Goal: Information Seeking & Learning: Learn about a topic

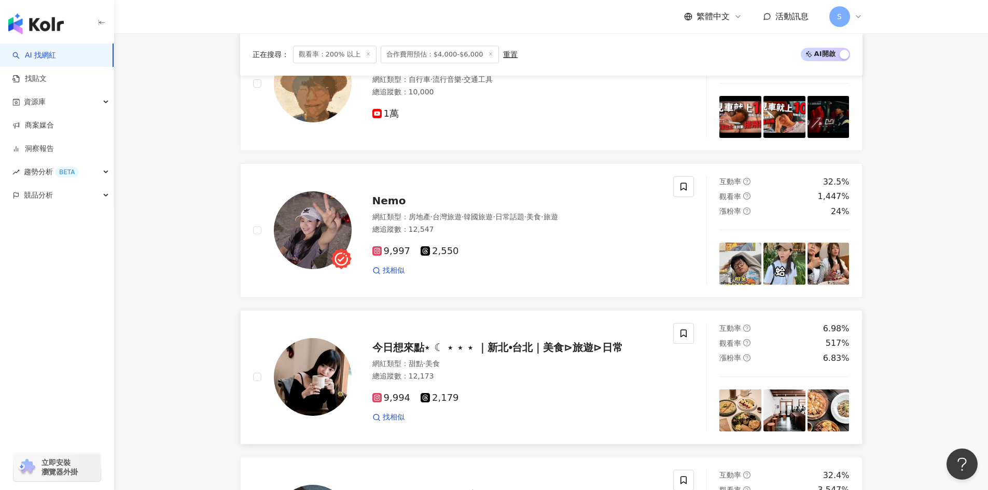
scroll to position [207, 0]
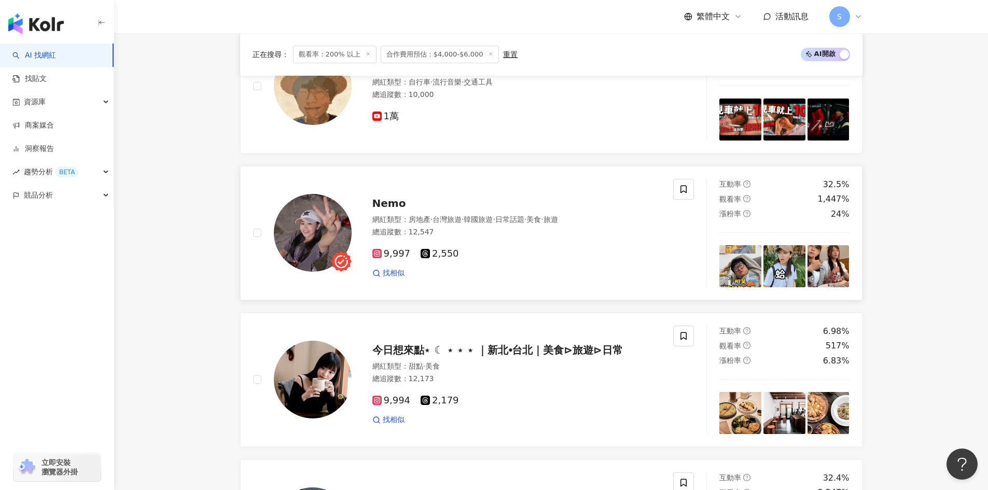
click at [528, 238] on div "網紅類型 ： 房地產 · 台灣旅遊 · 韓國旅遊 · 日常話題 · 美食 · 旅遊 總追蹤數 ： 12,547" at bounding box center [516, 227] width 289 height 25
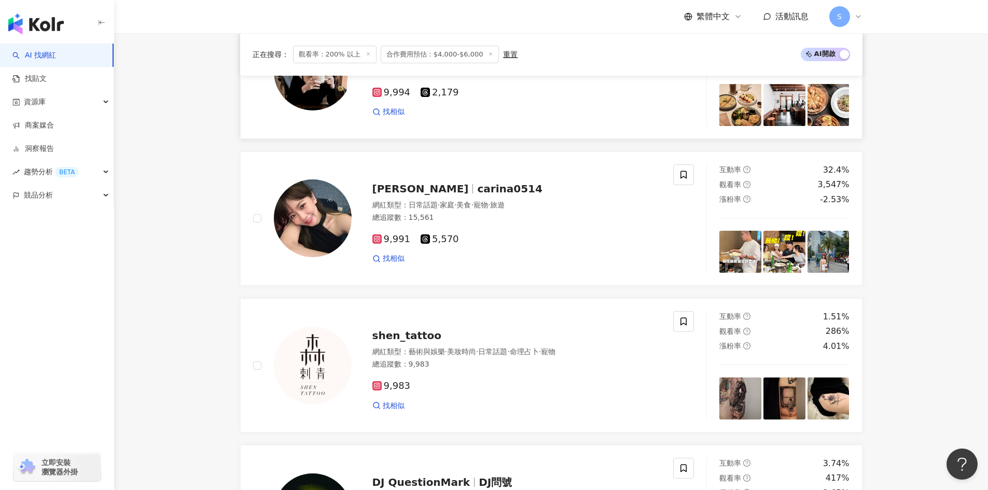
scroll to position [518, 0]
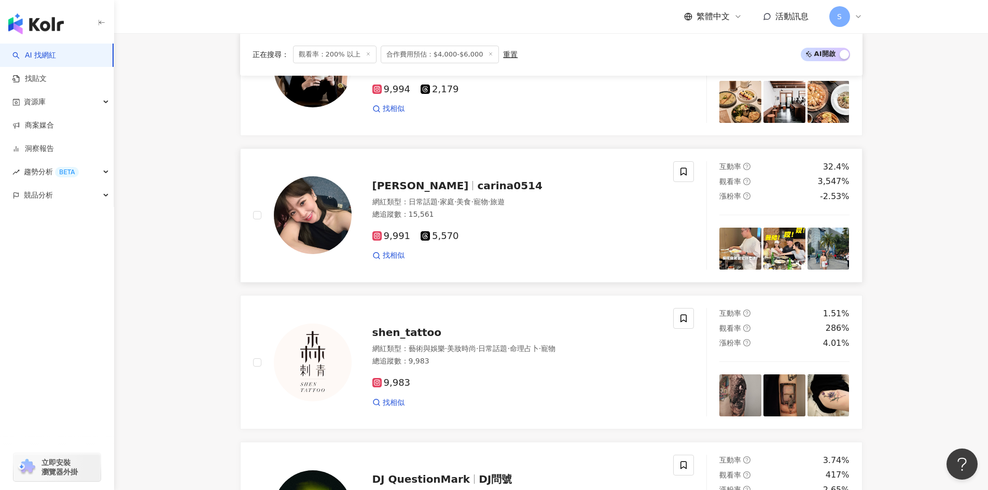
click at [543, 233] on div "9,991 5,570" at bounding box center [516, 236] width 289 height 11
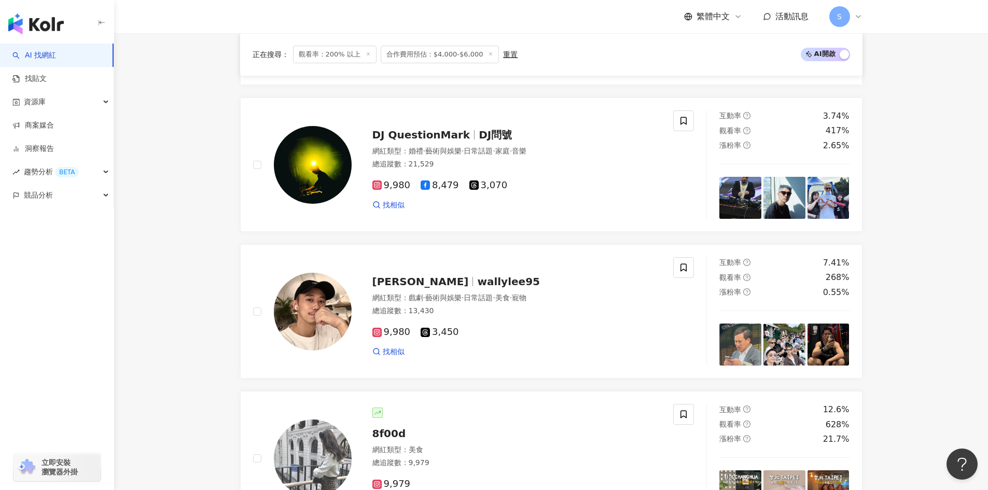
scroll to position [881, 0]
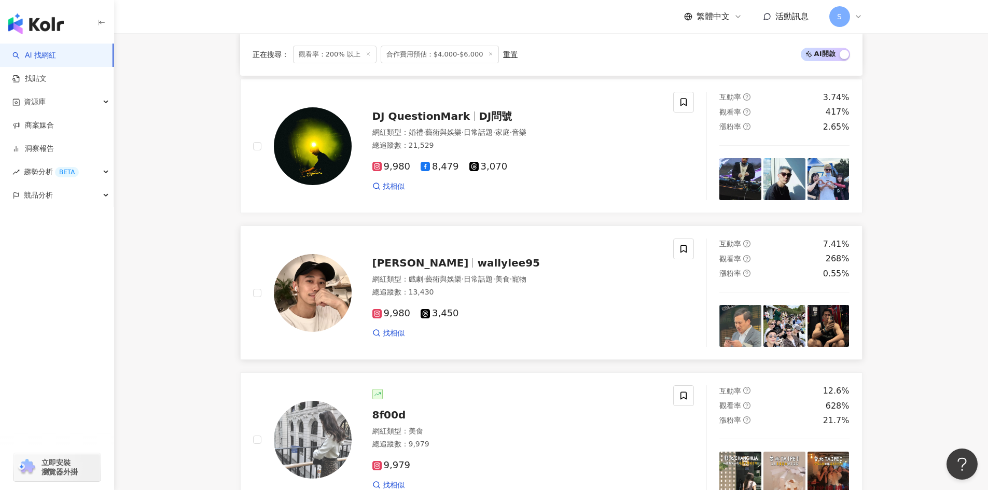
click at [510, 283] on span "美食" at bounding box center [502, 279] width 15 height 8
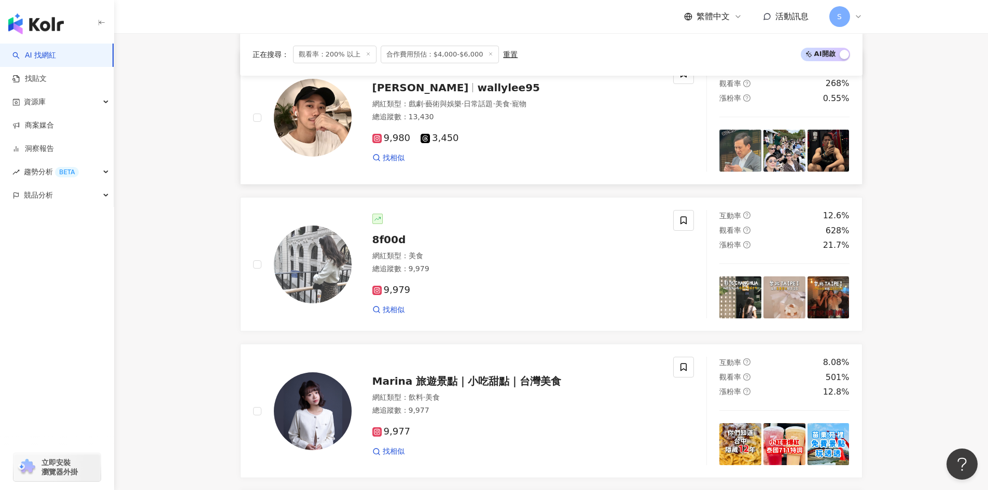
scroll to position [1089, 0]
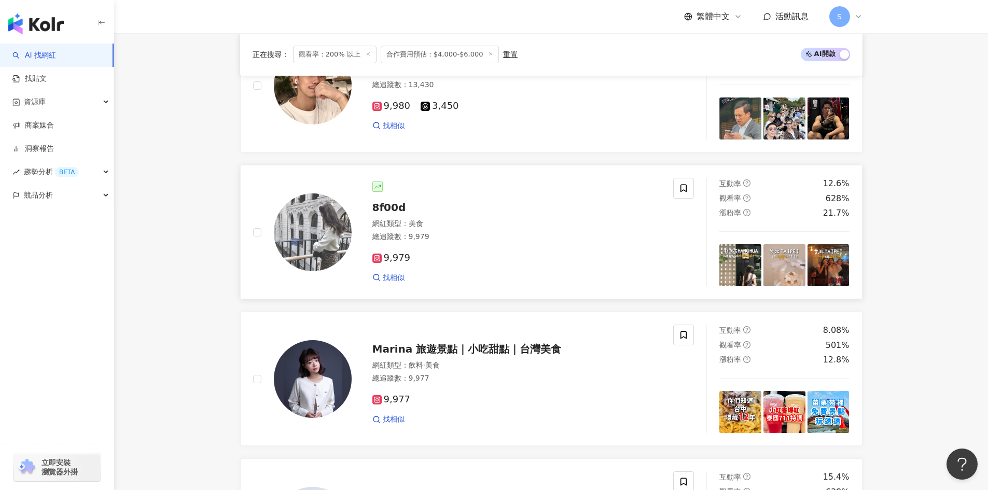
click at [534, 264] on div "9,979 找相似" at bounding box center [516, 263] width 289 height 38
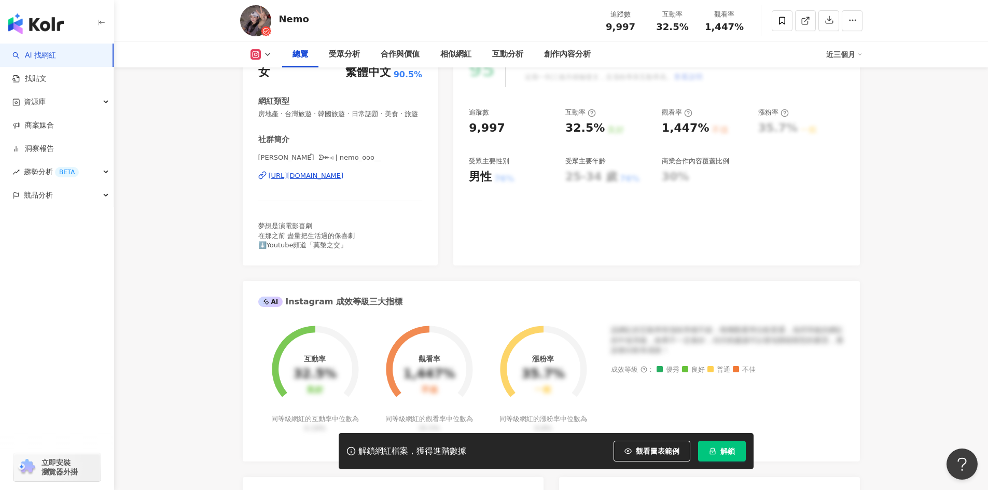
click at [344, 180] on div "[URL][DOMAIN_NAME]" at bounding box center [306, 175] width 75 height 9
click at [584, 453] on div "解鎖網紅檔案，獲得進階數據 觀看圖表範例 解鎖" at bounding box center [546, 451] width 415 height 36
click at [668, 210] on div "95 K-Score : 優良 近期一到三個月積極發文，且漲粉率與互動率高。 查看說明 追蹤數 9,997 互動率 32.5% 良好 觀看率 1,447% 不…" at bounding box center [656, 153] width 406 height 223
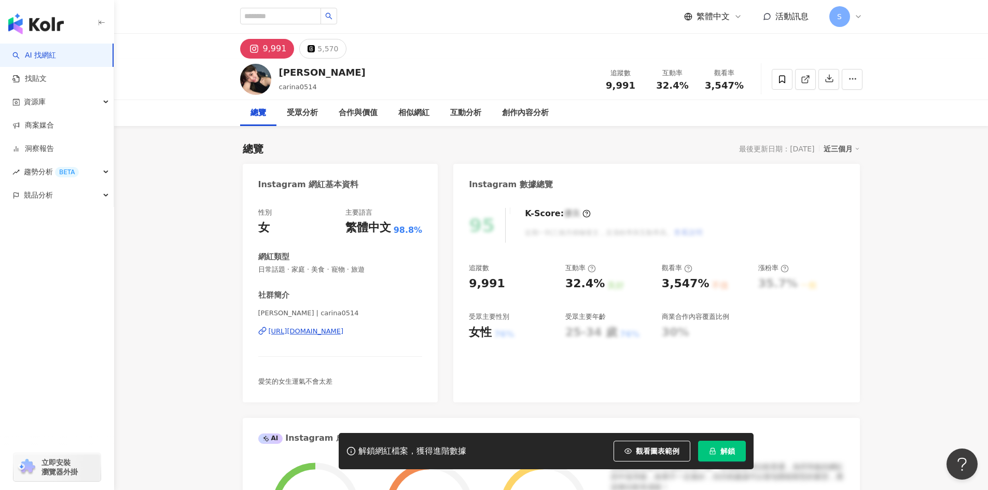
click at [342, 328] on div "https://www.instagram.com/carina0514/" at bounding box center [306, 331] width 75 height 9
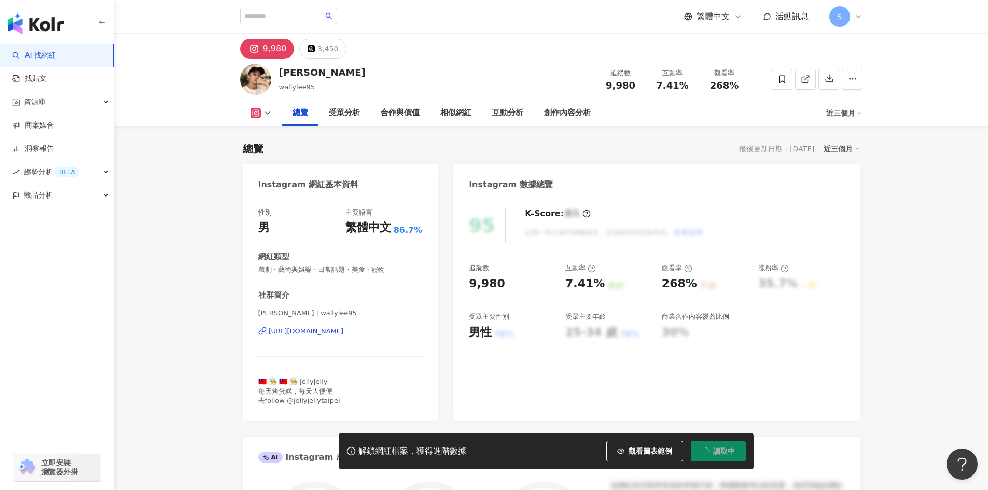
click at [344, 334] on div "https://www.instagram.com/wallylee95/" at bounding box center [306, 331] width 75 height 9
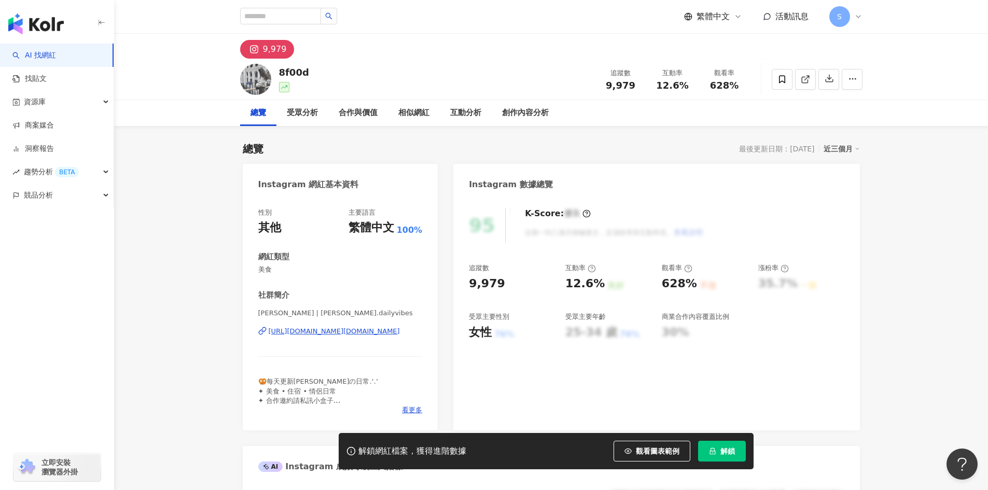
click at [335, 334] on div "[URL][DOMAIN_NAME][DOMAIN_NAME]" at bounding box center [334, 331] width 131 height 9
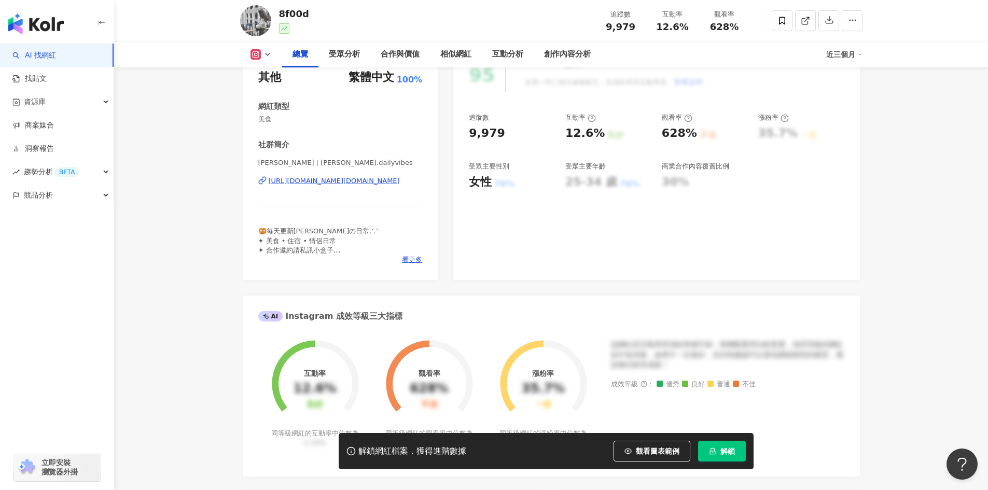
scroll to position [207, 0]
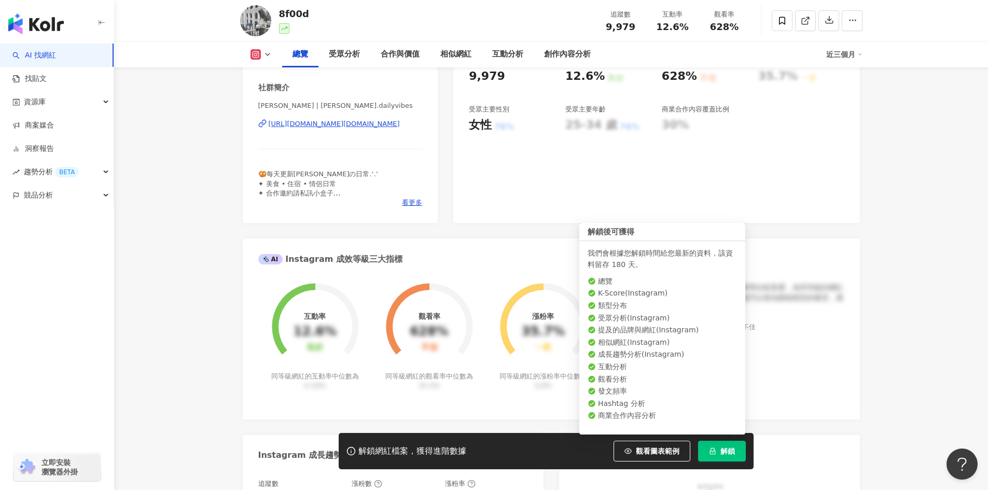
click at [740, 452] on button "解鎖" at bounding box center [722, 451] width 48 height 21
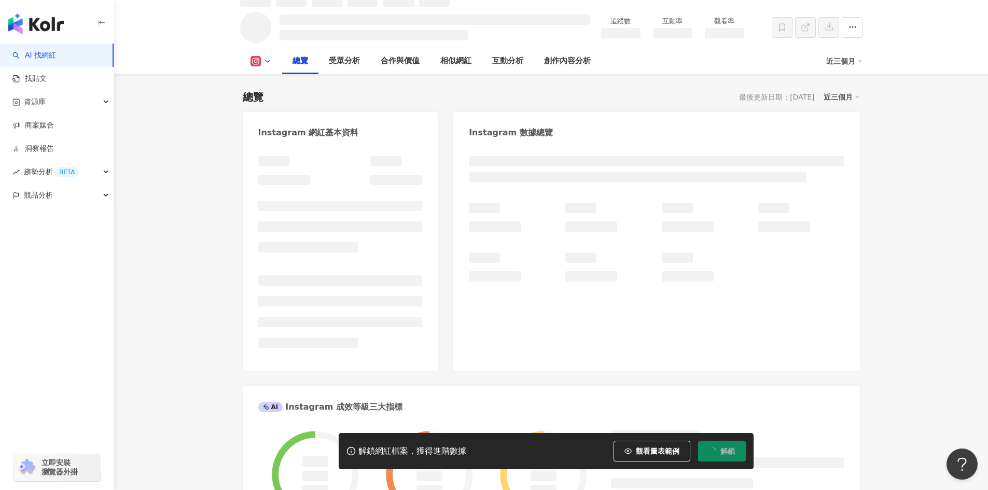
scroll to position [62, 0]
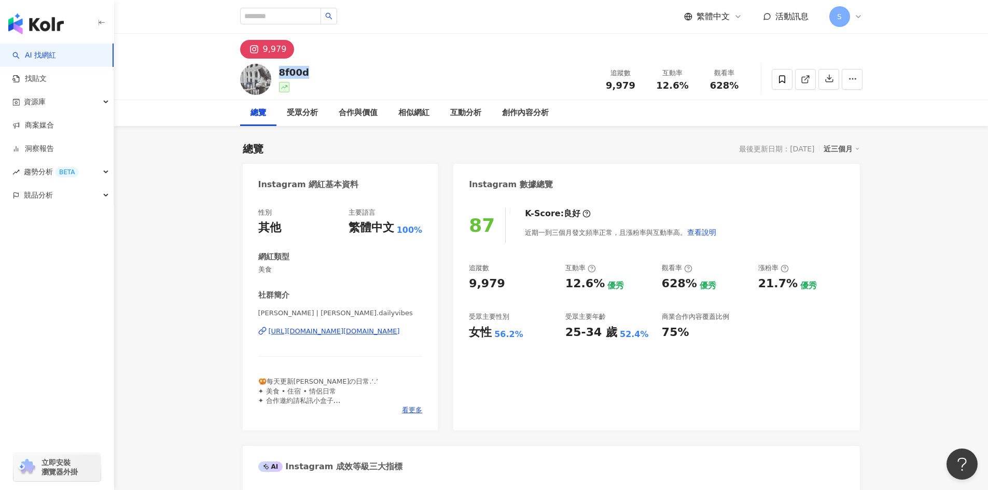
drag, startPoint x: 307, startPoint y: 70, endPoint x: 275, endPoint y: 70, distance: 31.6
click at [275, 70] on div "8f00d 追蹤數 9,979 互動率 12.6% 觀看率 628%" at bounding box center [551, 79] width 664 height 41
copy div "8f00d"
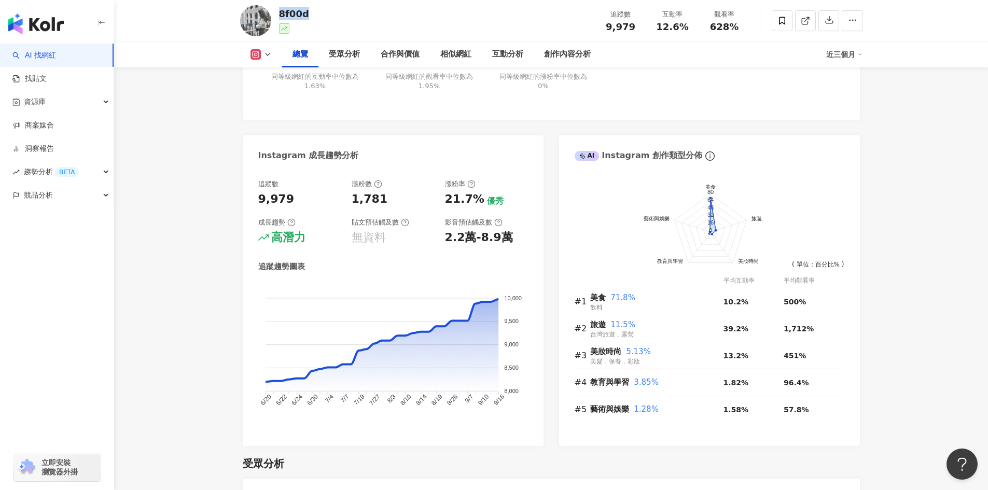
scroll to position [415, 0]
